Goal: Task Accomplishment & Management: Use online tool/utility

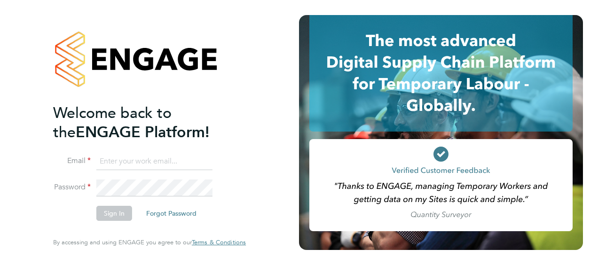
type input "jonathan.woodhouse@brightonandhovealbion.com"
click at [33, 218] on div "Welcome back to the ENGAGE Platform! Email jonathan.woodhouse@brightonandhoveal…" at bounding box center [149, 132] width 299 height 265
click at [117, 213] on button "Sign In" at bounding box center [114, 213] width 36 height 15
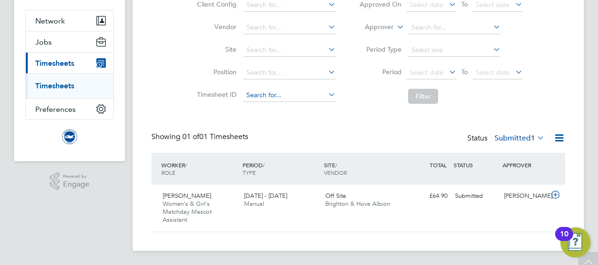
scroll to position [81, 0]
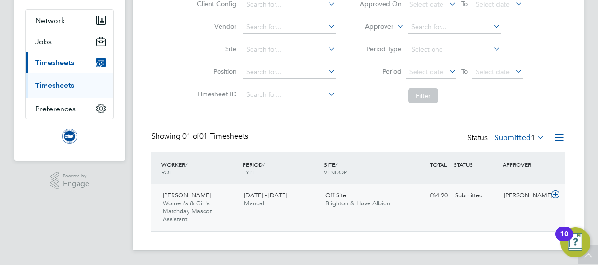
click at [490, 204] on div "[PERSON_NAME] Women's & Girl's Matchday Mascot Assistant [DATE] - [DATE] [DATE]…" at bounding box center [359, 207] width 414 height 47
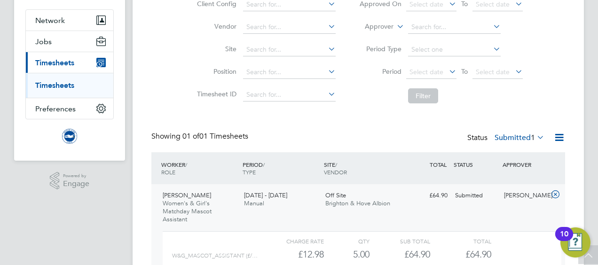
scroll to position [167, 0]
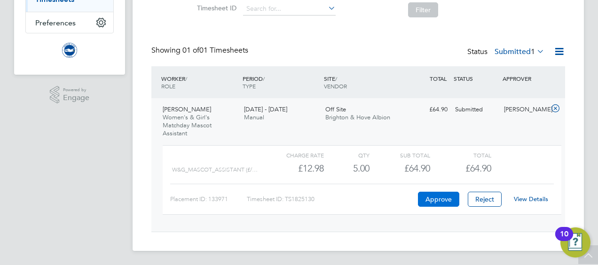
click at [438, 199] on button "Approve" at bounding box center [438, 199] width 41 height 15
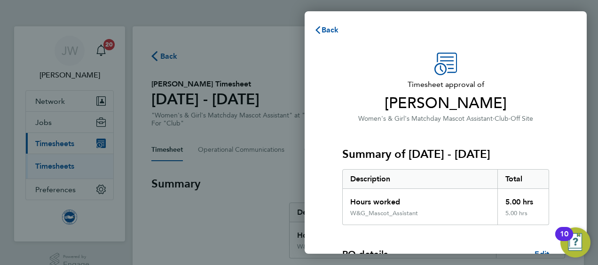
scroll to position [158, 0]
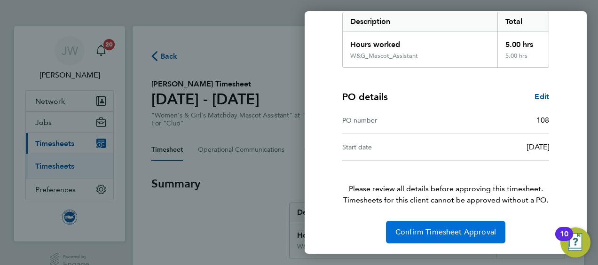
click at [423, 226] on button "Confirm Timesheet Approval" at bounding box center [446, 232] width 120 height 23
